Goal: Task Accomplishment & Management: Use online tool/utility

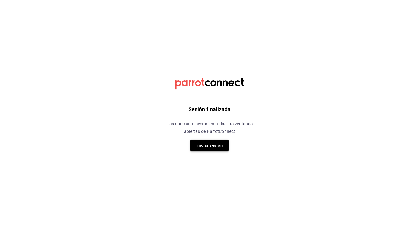
click at [215, 145] on button "Iniciar sesión" at bounding box center [209, 144] width 38 height 11
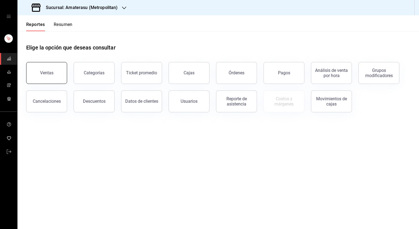
click at [61, 79] on button "Ventas" at bounding box center [46, 73] width 41 height 22
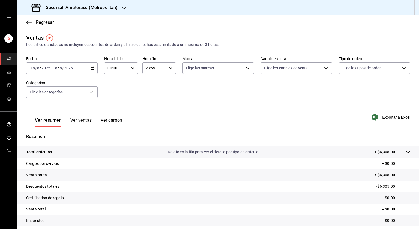
click at [86, 69] on div "[DATE] [DATE] - [DATE] [DATE]" at bounding box center [61, 67] width 71 height 11
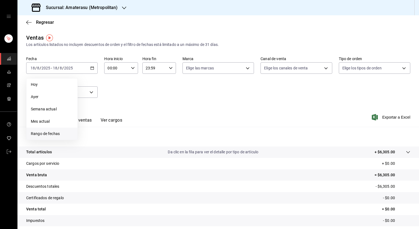
click at [48, 129] on li "Rango de fechas" at bounding box center [51, 133] width 51 height 12
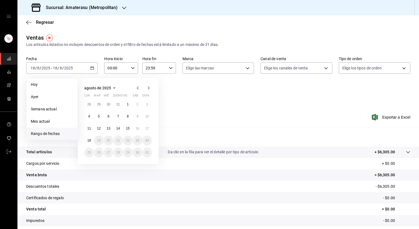
click at [192, 120] on div "Ver resumen Ver ventas Ver cargos Exportar a Excel" at bounding box center [217, 115] width 401 height 22
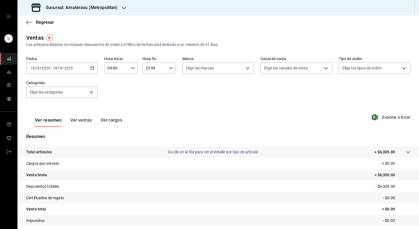
click at [131, 67] on icon "button" at bounding box center [133, 68] width 4 height 4
click at [113, 106] on span "05" at bounding box center [112, 106] width 8 height 4
type input "05:00"
click at [172, 67] on div at bounding box center [209, 114] width 419 height 229
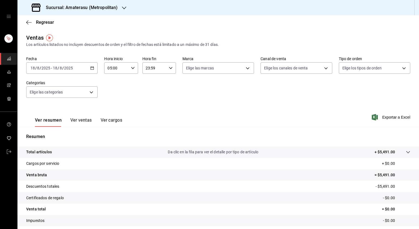
click at [170, 67] on icon "button" at bounding box center [171, 68] width 4 height 4
click at [149, 90] on button "05" at bounding box center [149, 84] width 14 height 11
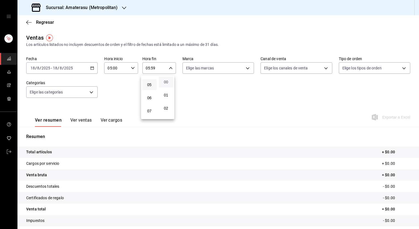
click at [164, 83] on span "00" at bounding box center [166, 82] width 8 height 4
type input "05:00"
click at [248, 68] on div at bounding box center [209, 114] width 419 height 229
click at [248, 68] on body "Sucursal: Amaterasu (Metropolitan) Regresar Ventas Los artículos listados no in…" at bounding box center [209, 114] width 419 height 229
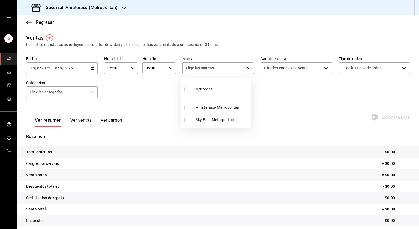
click at [202, 119] on span "Sky Bar - Metropolitan" at bounding box center [222, 120] width 53 height 6
type input "f3afaab8-8c3d-4e49-a299-af9bdf6027b2"
checkbox input "true"
click at [343, 112] on div at bounding box center [209, 114] width 419 height 229
click at [70, 70] on input "2025" at bounding box center [68, 68] width 9 height 4
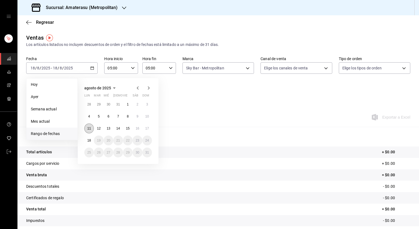
click at [91, 127] on button "11" at bounding box center [89, 128] width 10 height 10
click at [92, 139] on button "18" at bounding box center [89, 140] width 10 height 10
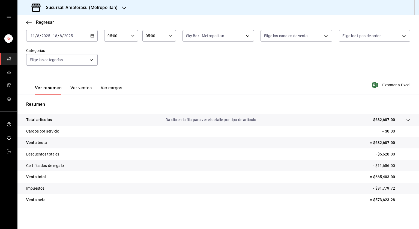
scroll to position [33, 0]
